Goal: Information Seeking & Learning: Check status

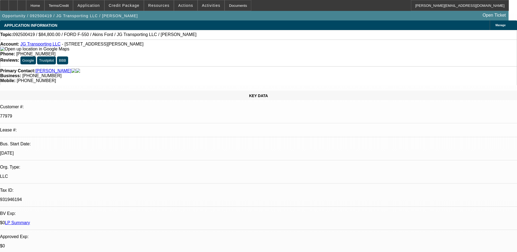
select select "0"
select select "2"
select select "0.1"
select select "4"
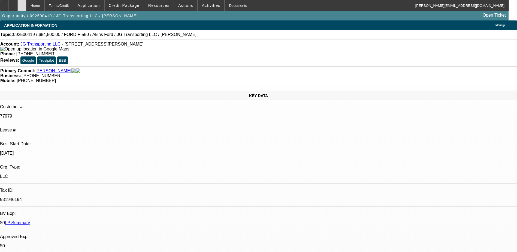
click at [22, 4] on icon at bounding box center [22, 4] width 0 height 0
select select "0"
select select "2"
select select "0.1"
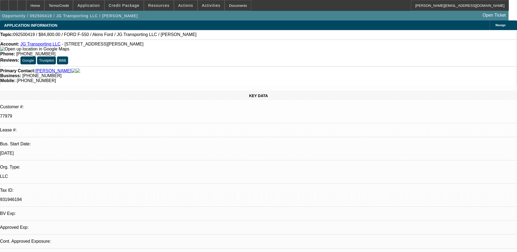
select select "4"
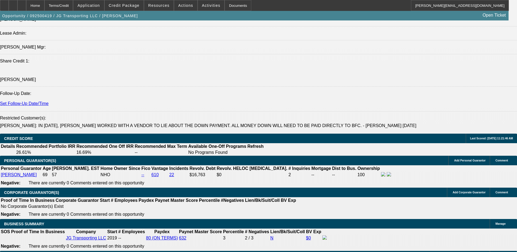
scroll to position [709, 0]
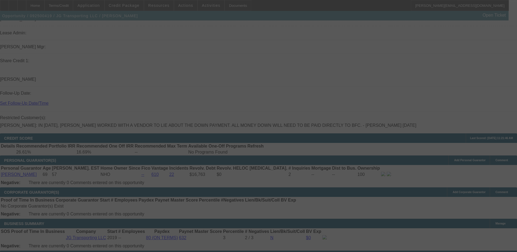
scroll to position [0, 0]
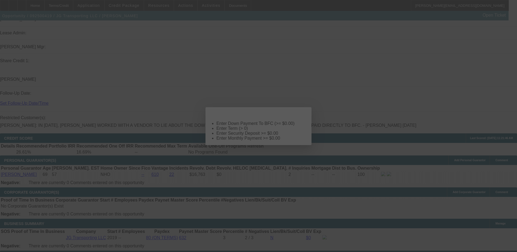
select select "0"
select select "2"
select select "0.1"
select select "4"
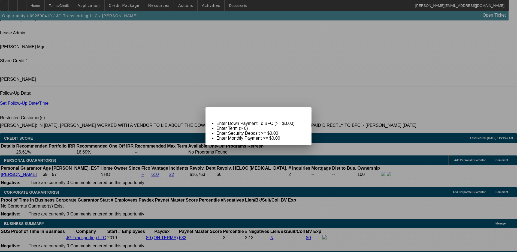
click at [305, 113] on span "Close" at bounding box center [304, 111] width 7 height 3
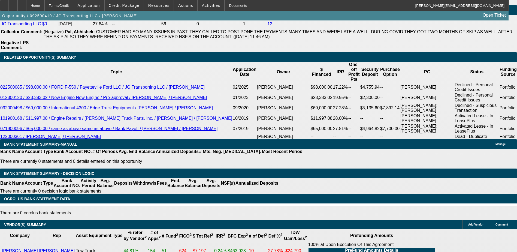
scroll to position [763, 0]
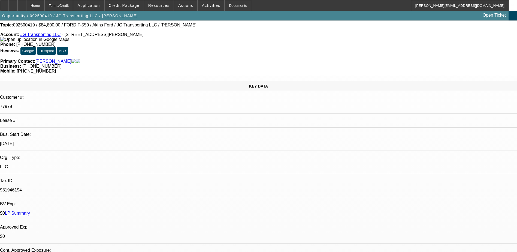
scroll to position [0, 0]
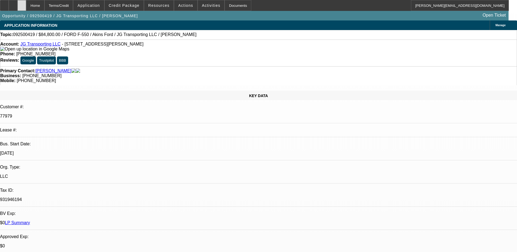
click at [26, 5] on div at bounding box center [21, 5] width 9 height 11
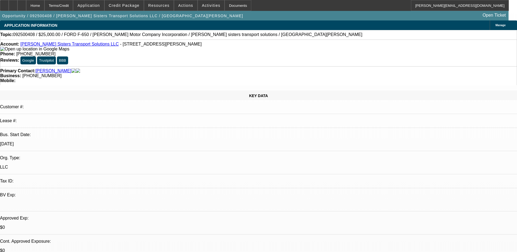
select select "0"
select select "2"
select select "0.1"
select select "4"
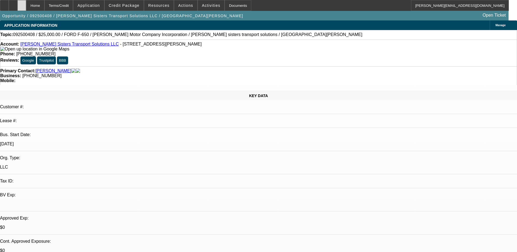
click at [26, 8] on div at bounding box center [21, 5] width 9 height 11
select select "0"
select select "2"
select select "0.1"
select select "1"
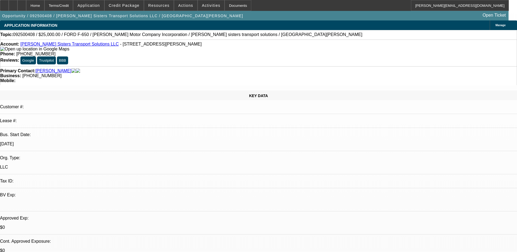
select select "2"
select select "4"
click at [26, 4] on div at bounding box center [21, 5] width 9 height 11
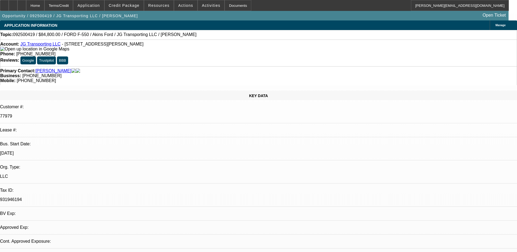
select select "0"
select select "2"
select select "0.1"
select select "4"
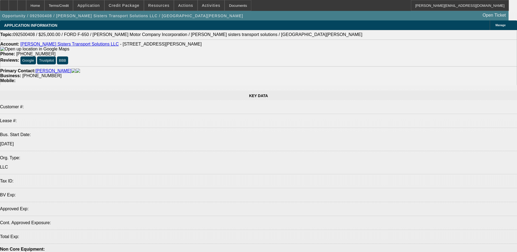
select select "0"
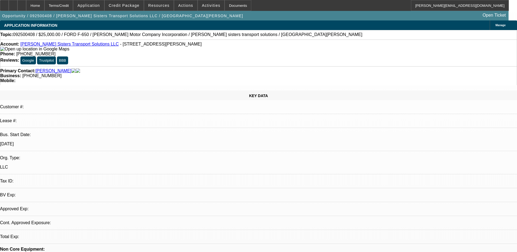
select select "2"
select select "0.1"
select select "4"
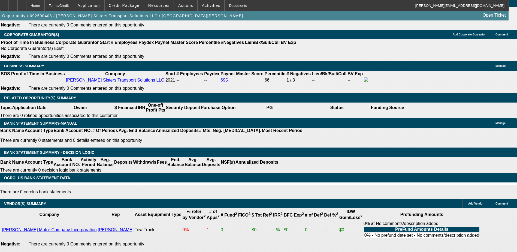
scroll to position [654, 0]
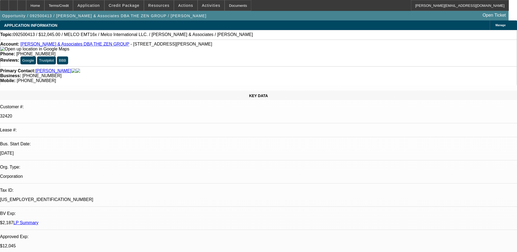
select select "0"
select select "2"
select select "0.1"
select select "1"
select select "2"
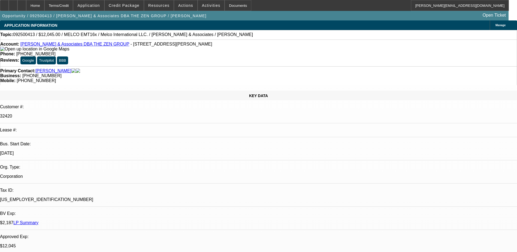
select select "4"
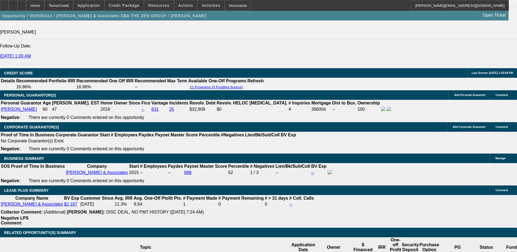
scroll to position [125, 0]
drag, startPoint x: 396, startPoint y: 125, endPoint x: 382, endPoint y: 110, distance: 20.3
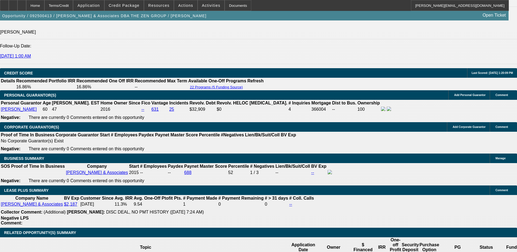
scroll to position [652, 0]
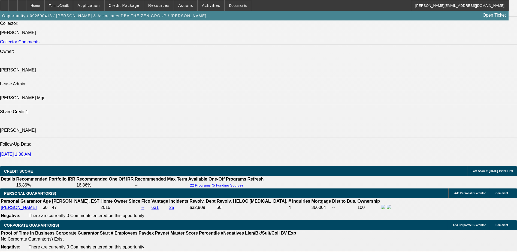
scroll to position [761, 0]
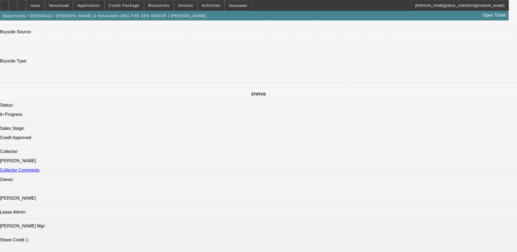
scroll to position [461, 0]
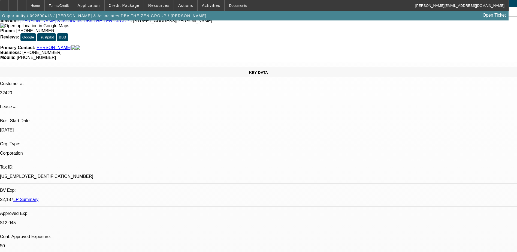
scroll to position [0, 0]
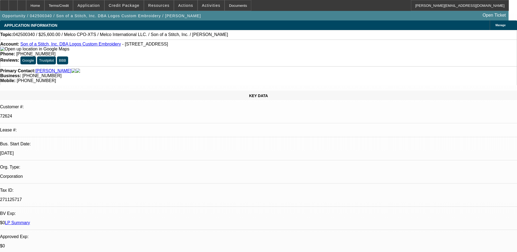
select select "0"
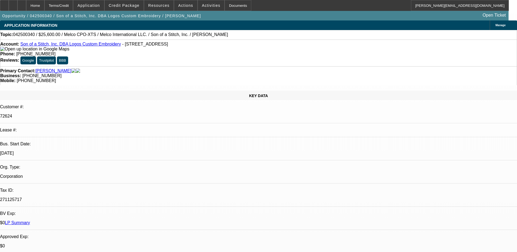
select select "0"
select select "0.1"
select select "0"
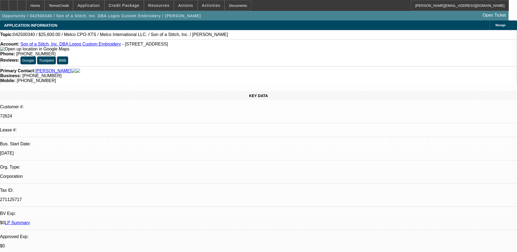
select select "0"
select select "0.1"
select select "1"
select select "6"
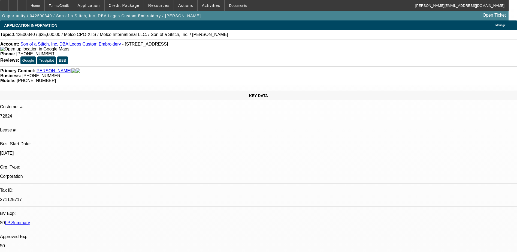
select select "1"
select select "6"
select select "1"
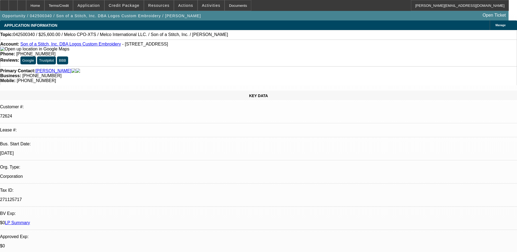
select select "4"
select select "1"
select select "4"
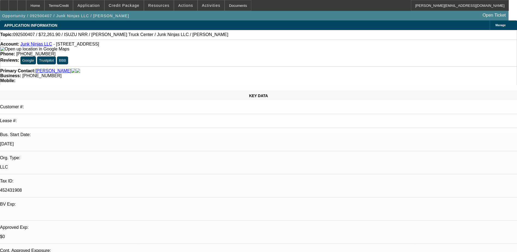
select select "0.15"
select select "0"
select select "0.1"
select select "0.15"
select select "0"
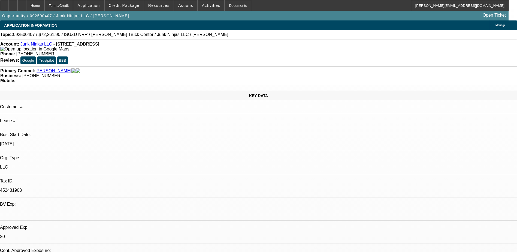
select select "0.1"
select select "0.15"
select select "2"
select select "0.1"
select select "0.15"
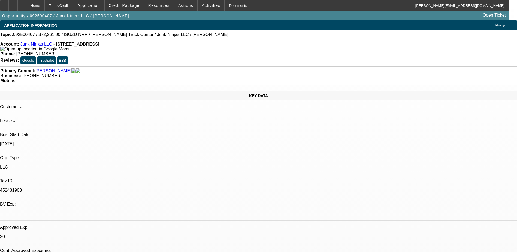
select select "2"
select select "0.1"
select select "1"
select select "4"
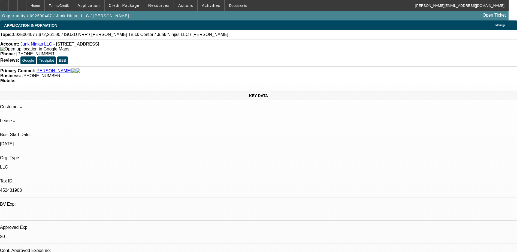
select select "1"
select select "4"
select select "1"
select select "2"
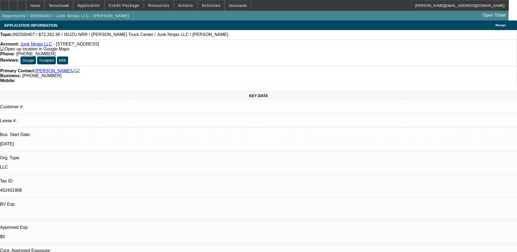
select select "4"
select select "1"
select select "2"
select select "4"
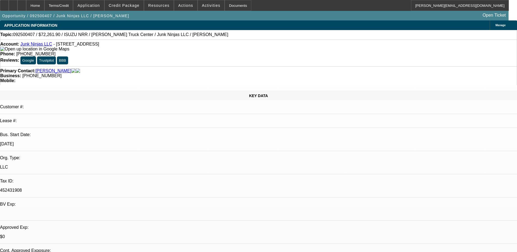
scroll to position [31, 0]
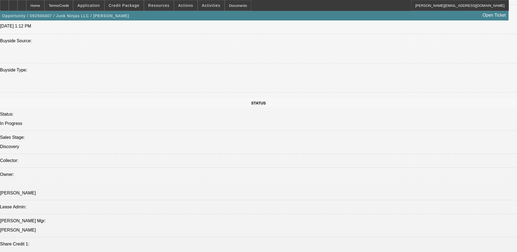
scroll to position [518, 0]
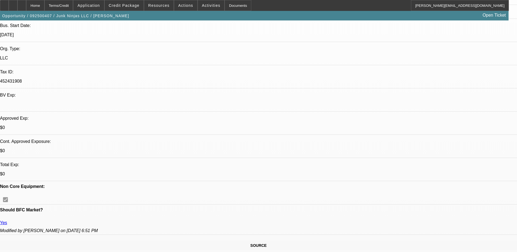
scroll to position [0, 0]
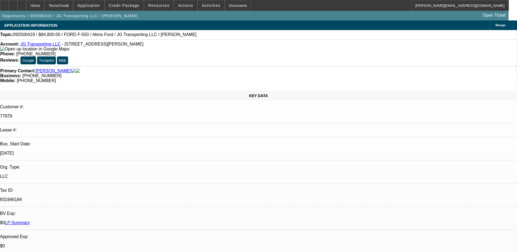
select select "0"
select select "2"
select select "0.1"
select select "4"
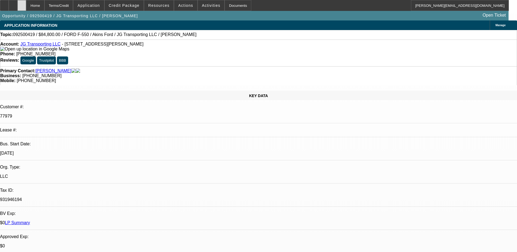
click at [22, 4] on icon at bounding box center [22, 4] width 0 height 0
select select "0"
select select "2"
select select "0.1"
select select "1"
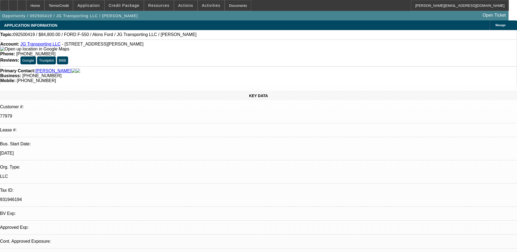
select select "2"
select select "4"
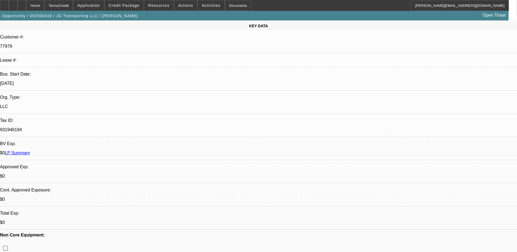
scroll to position [55, 0]
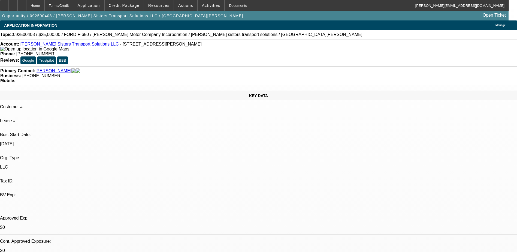
select select "0"
select select "2"
select select "0.1"
select select "4"
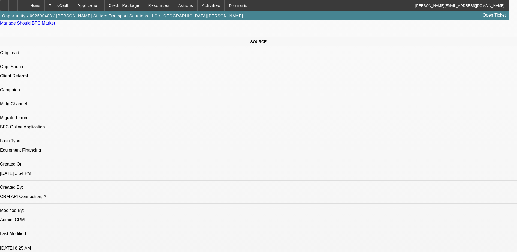
scroll to position [218, 0]
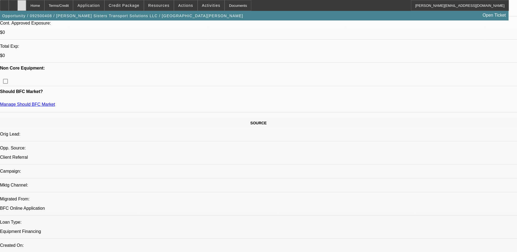
click at [26, 4] on div at bounding box center [21, 5] width 9 height 11
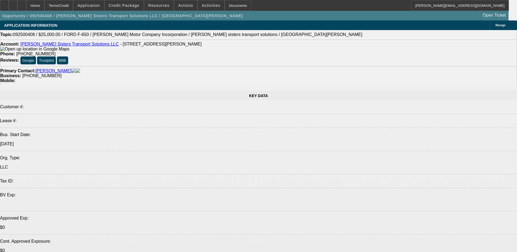
select select "0"
select select "2"
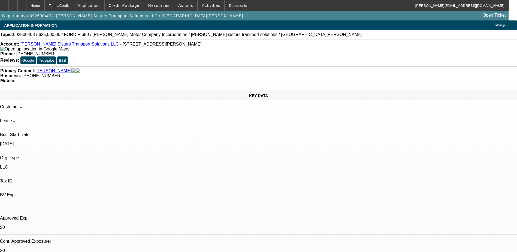
select select "0.1"
select select "4"
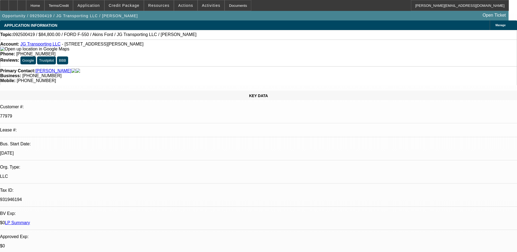
select select "0"
select select "2"
select select "0.1"
select select "4"
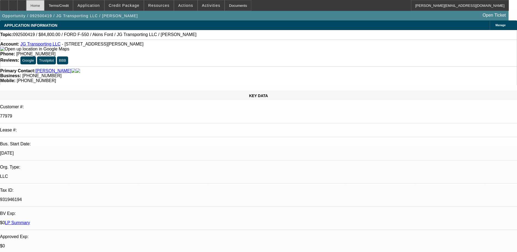
scroll to position [55, 0]
select select "0"
select select "2"
select select "0.1"
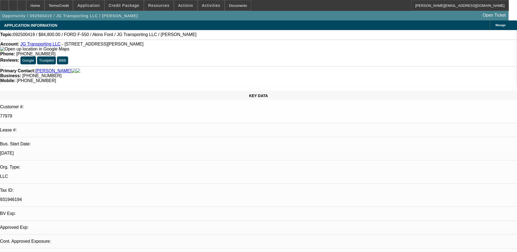
select select "4"
click at [22, 4] on icon at bounding box center [22, 4] width 0 height 0
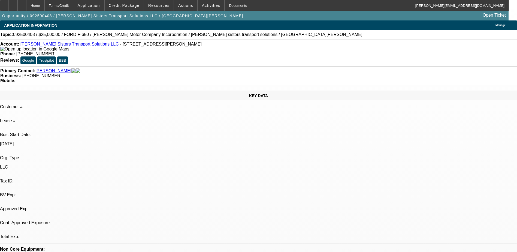
select select "0"
select select "2"
select select "0.1"
select select "4"
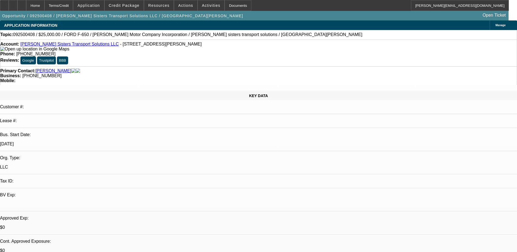
select select "0"
select select "2"
select select "0.1"
select select "1"
select select "2"
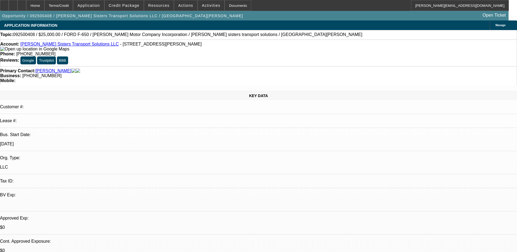
select select "4"
click at [26, 3] on div at bounding box center [21, 5] width 9 height 11
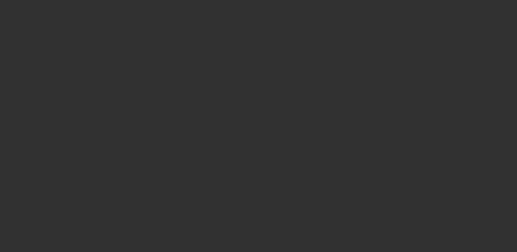
select select "0"
select select "2"
select select "0.1"
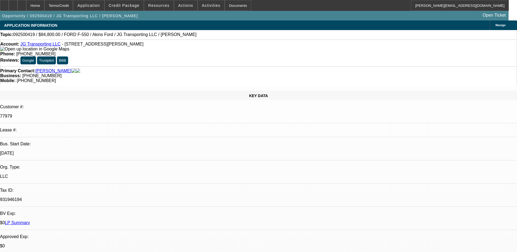
select select "1"
select select "2"
select select "4"
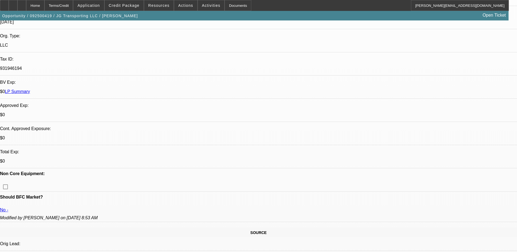
scroll to position [136, 0]
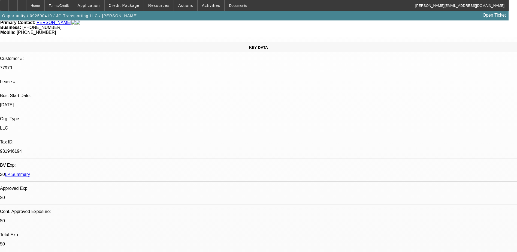
scroll to position [0, 0]
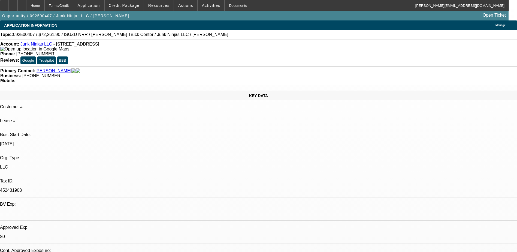
select select "0.15"
select select "0"
select select "0.1"
select select "0.15"
select select "0"
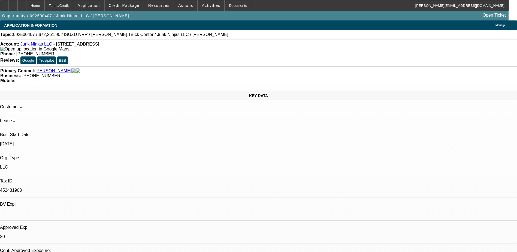
select select "0.1"
select select "0.15"
select select "2"
select select "0.1"
select select "0.15"
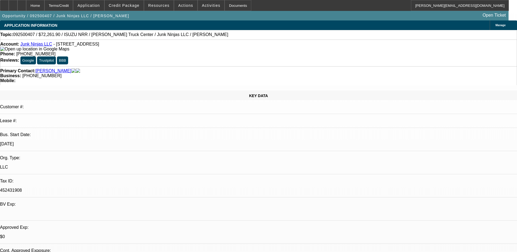
select select "2"
select select "0.1"
select select "1"
select select "4"
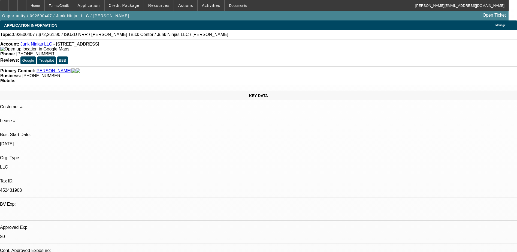
select select "1"
select select "4"
select select "1"
select select "2"
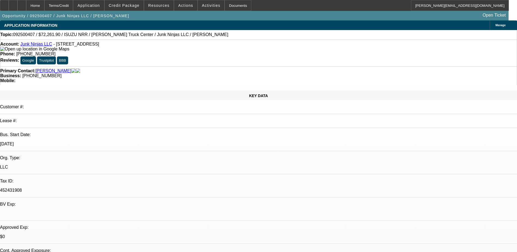
select select "4"
select select "1"
select select "2"
select select "4"
click at [130, 5] on span "Credit Package" at bounding box center [124, 5] width 31 height 4
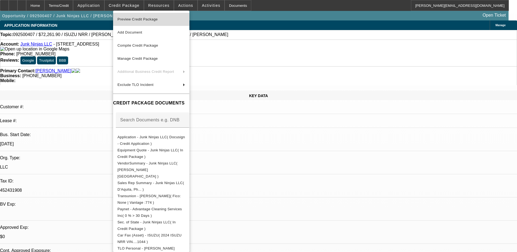
click at [146, 19] on span "Preview Credit Package" at bounding box center [138, 19] width 40 height 4
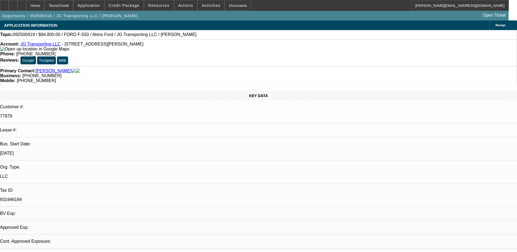
select select "0"
select select "2"
select select "0.1"
select select "1"
select select "2"
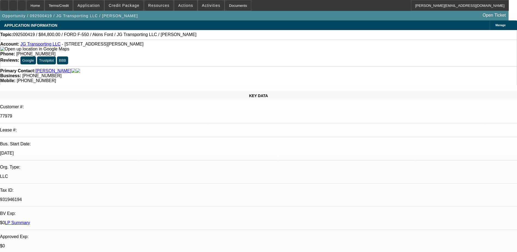
select select "4"
click at [22, 4] on icon at bounding box center [22, 4] width 0 height 0
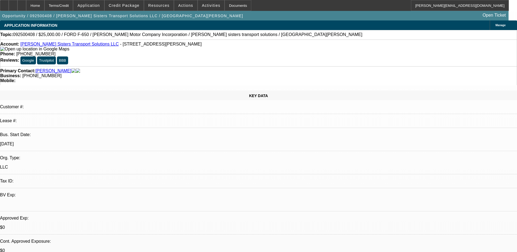
select select "0"
select select "2"
select select "0.1"
select select "1"
select select "2"
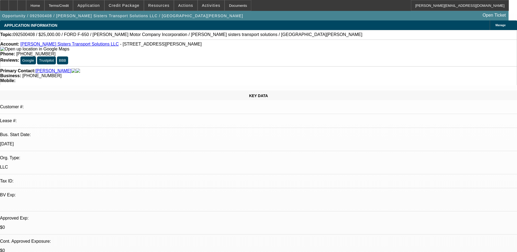
select select "4"
click at [22, 4] on icon at bounding box center [22, 4] width 0 height 0
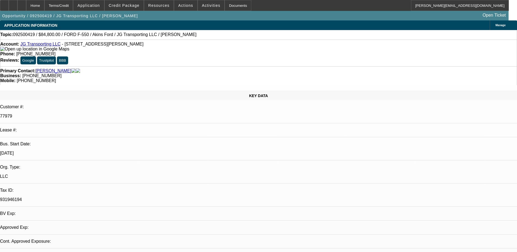
select select "0"
select select "2"
select select "0.1"
select select "4"
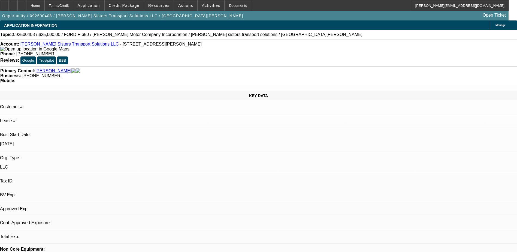
select select "0"
select select "2"
select select "0.1"
select select "4"
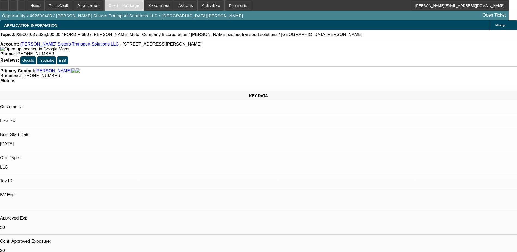
click at [123, 5] on span "Credit Package" at bounding box center [124, 5] width 31 height 4
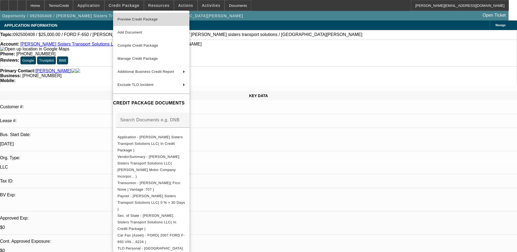
click at [133, 22] on span "Preview Credit Package" at bounding box center [152, 19] width 68 height 7
